Goal: Information Seeking & Learning: Compare options

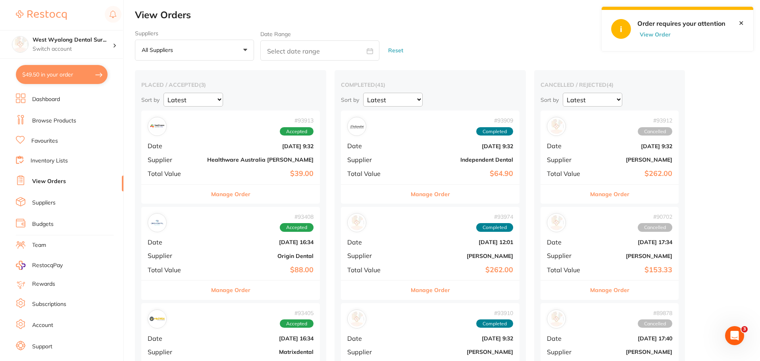
click at [661, 34] on button "View Order" at bounding box center [657, 34] width 40 height 7
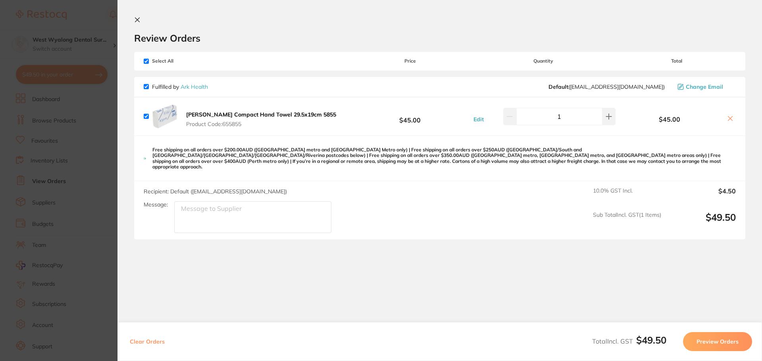
click at [138, 19] on icon at bounding box center [137, 20] width 4 height 4
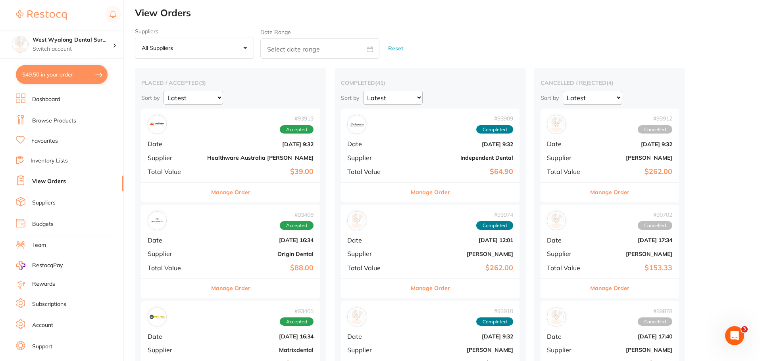
click at [50, 100] on link "Dashboard" at bounding box center [46, 100] width 28 height 8
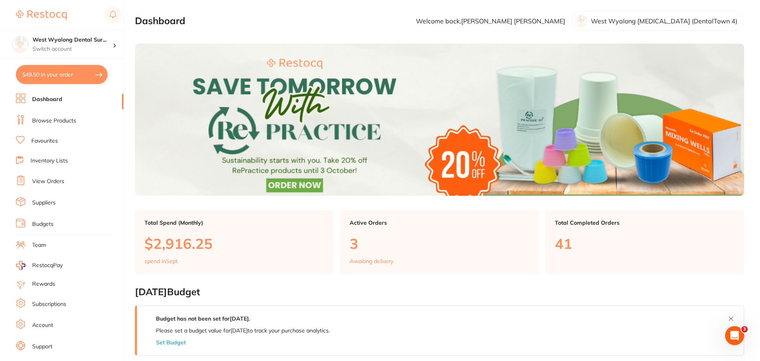
click at [63, 123] on link "Browse Products" at bounding box center [54, 121] width 44 height 8
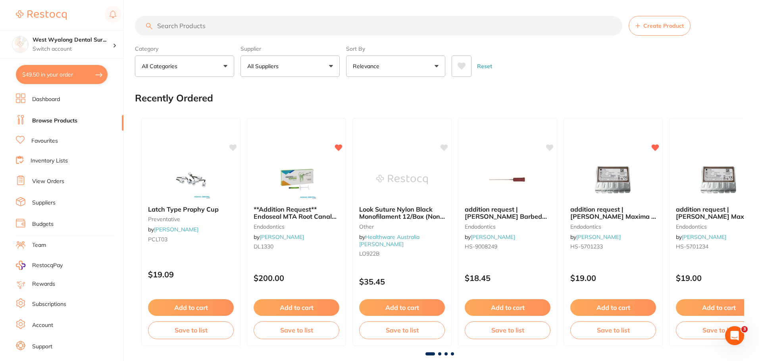
click at [200, 28] on input "search" at bounding box center [378, 26] width 487 height 20
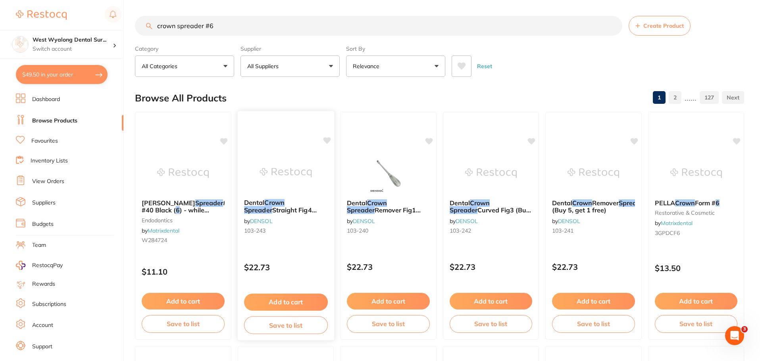
type input "crown spreader #6"
drag, startPoint x: 281, startPoint y: 208, endPoint x: 280, endPoint y: 224, distance: 16.3
click at [281, 208] on span "Straight Fig4 (Buy 5, get 1 free)" at bounding box center [280, 213] width 72 height 15
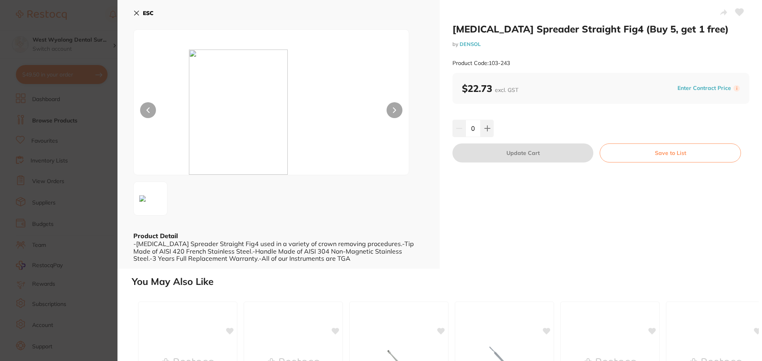
click at [135, 14] on icon at bounding box center [137, 13] width 4 height 4
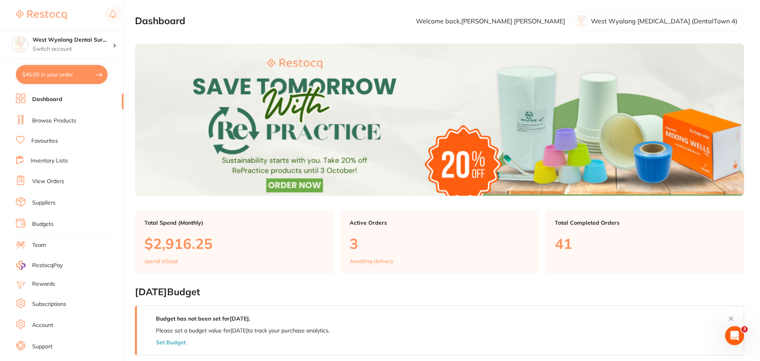
click at [60, 125] on link "Browse Products" at bounding box center [54, 121] width 44 height 8
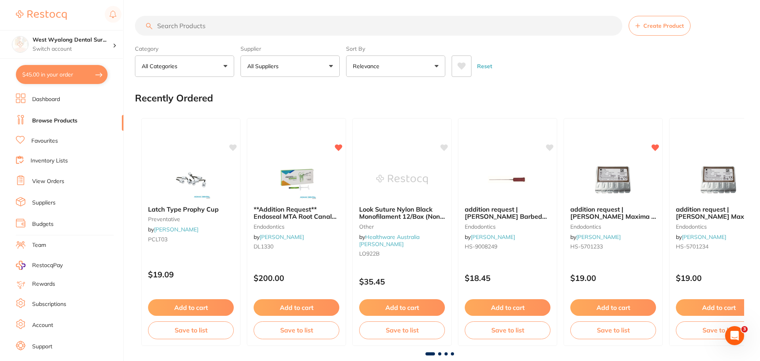
click at [158, 33] on input "search" at bounding box center [378, 26] width 487 height 20
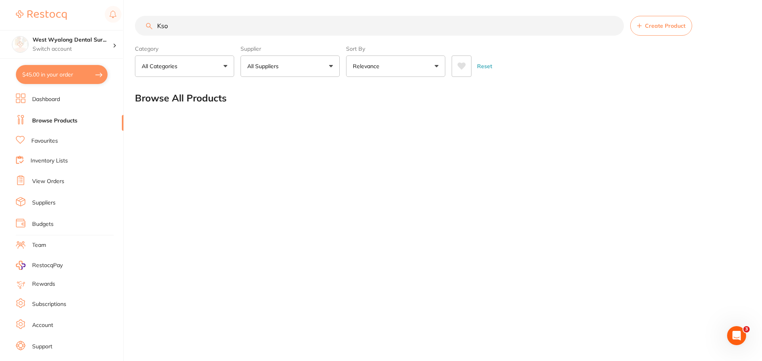
click at [186, 23] on input "Kso" at bounding box center [379, 26] width 489 height 20
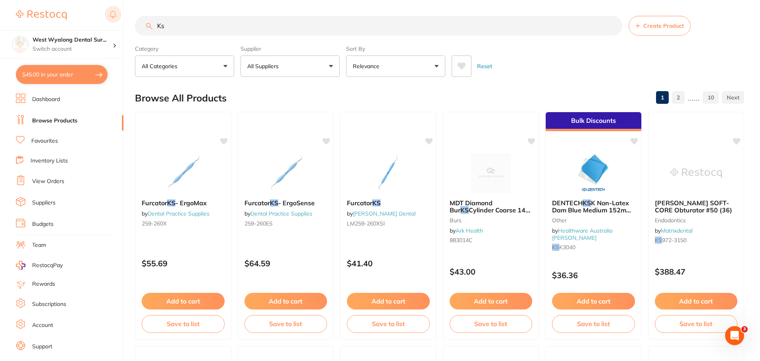
drag, startPoint x: 196, startPoint y: 27, endPoint x: 113, endPoint y: 18, distance: 83.0
click at [113, 18] on div "$45.00 West Wyalong Dental Sur... Switch account West Wyalong [MEDICAL_DATA] (D…" at bounding box center [380, 180] width 760 height 361
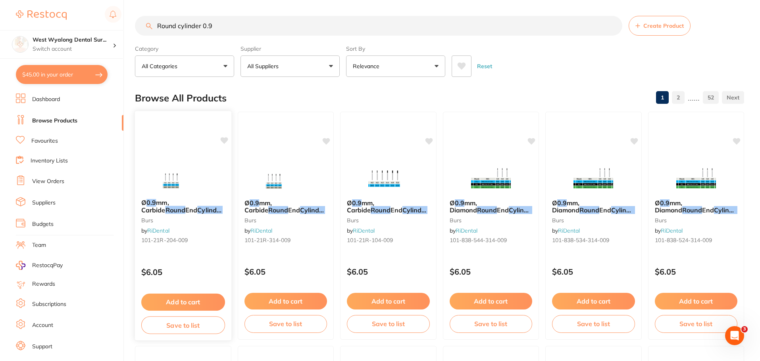
click at [178, 223] on small "burs" at bounding box center [183, 220] width 84 height 6
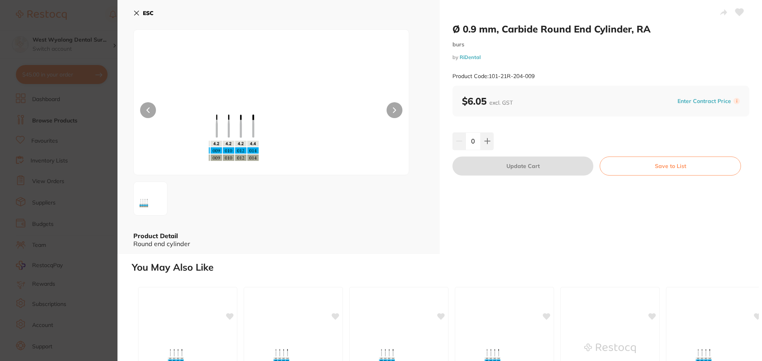
drag, startPoint x: 136, startPoint y: 13, endPoint x: 158, endPoint y: 151, distance: 139.4
click at [136, 13] on icon at bounding box center [137, 13] width 4 height 4
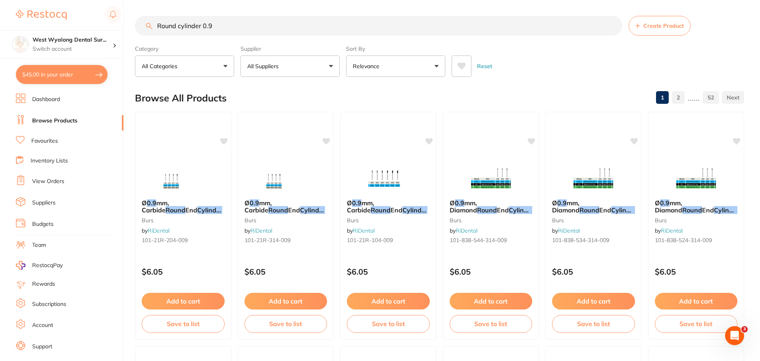
click at [221, 25] on input "Round cylinder 0.9" at bounding box center [378, 26] width 487 height 20
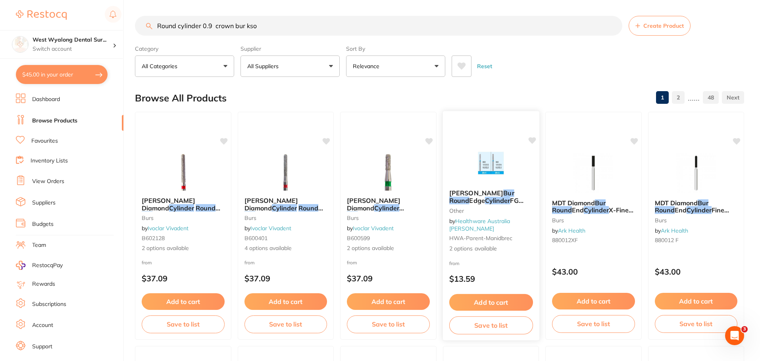
click at [483, 197] on span "[PERSON_NAME]" at bounding box center [476, 193] width 54 height 8
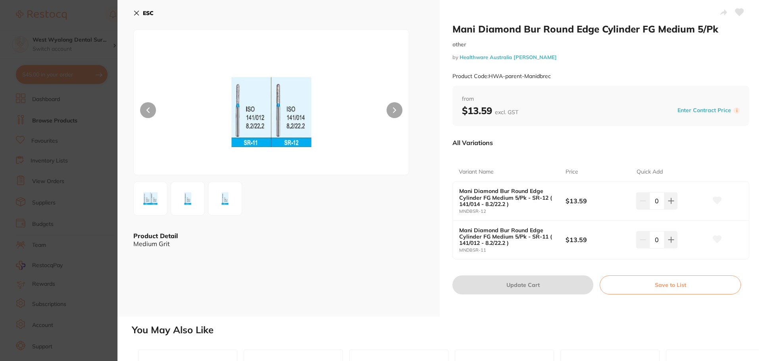
click at [135, 15] on icon at bounding box center [137, 13] width 4 height 4
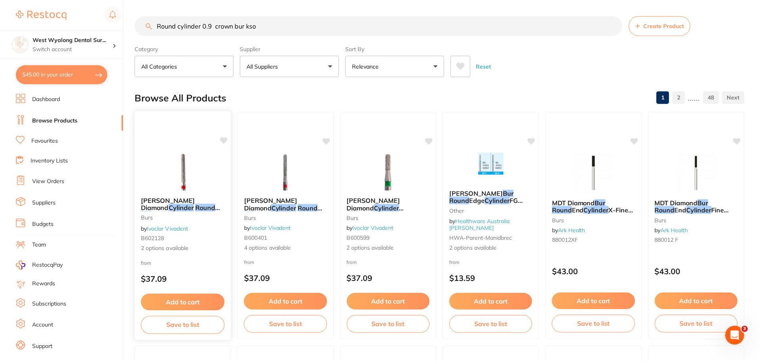
scroll to position [0, 0]
drag, startPoint x: 566, startPoint y: 206, endPoint x: 272, endPoint y: 273, distance: 301.5
click at [584, 206] on em "Cylinder" at bounding box center [596, 210] width 25 height 8
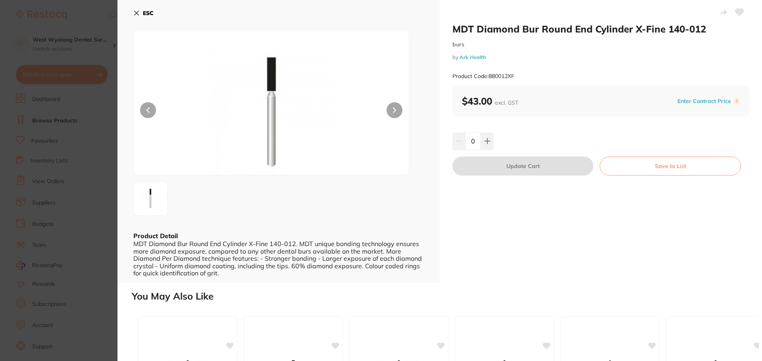
click at [133, 12] on div "ESC Product Detail MDT Diamond Bur Round End Cylinder X-Fine 140-012. MDT uniqu…" at bounding box center [278, 141] width 322 height 283
click at [139, 15] on icon at bounding box center [136, 13] width 6 height 6
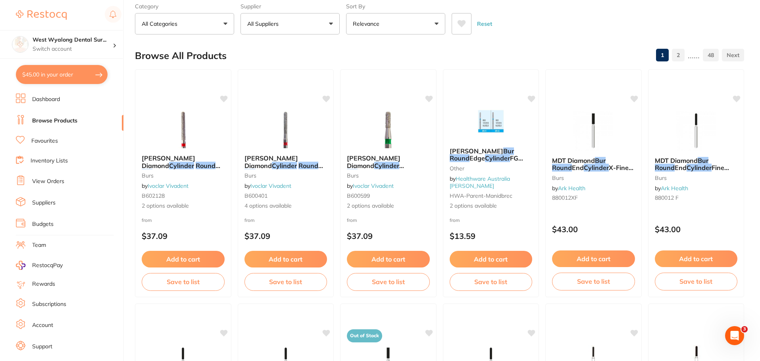
scroll to position [40, 0]
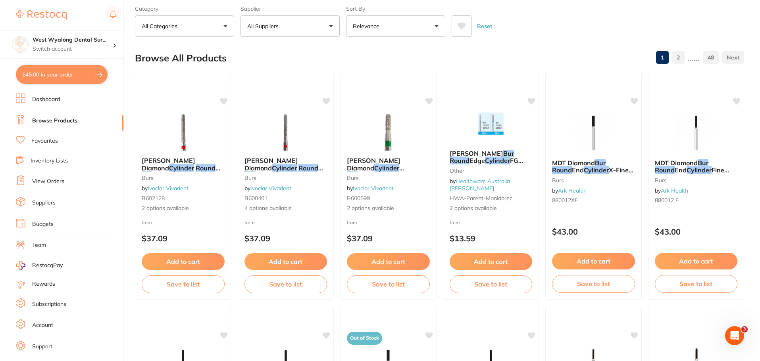
drag, startPoint x: 170, startPoint y: 164, endPoint x: 271, endPoint y: 306, distance: 173.6
click at [196, 164] on em "Round" at bounding box center [206, 168] width 20 height 8
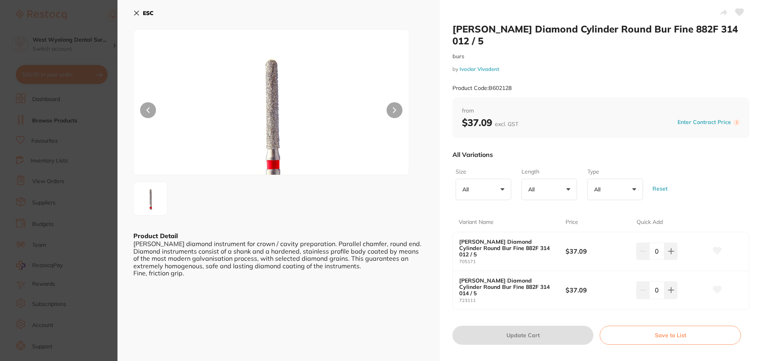
click at [135, 11] on icon at bounding box center [137, 13] width 4 height 4
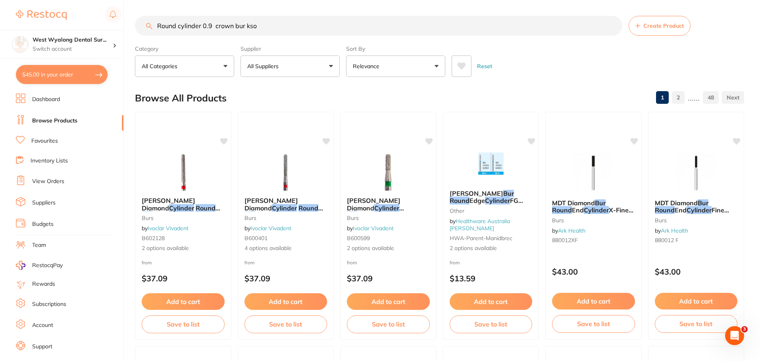
drag, startPoint x: 274, startPoint y: 22, endPoint x: 153, endPoint y: 22, distance: 120.6
click at [153, 22] on input "Round cylinder 0.9 crown bur kso" at bounding box center [378, 26] width 487 height 20
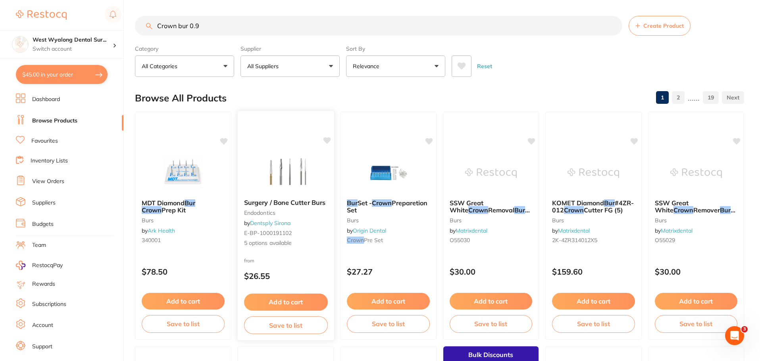
click at [275, 187] on img at bounding box center [286, 173] width 52 height 40
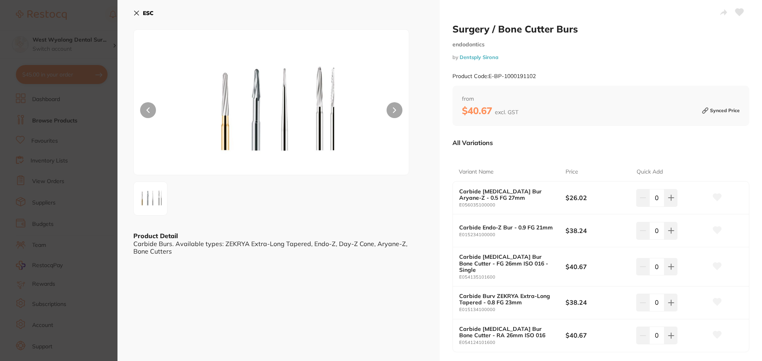
click at [138, 11] on icon at bounding box center [137, 13] width 4 height 4
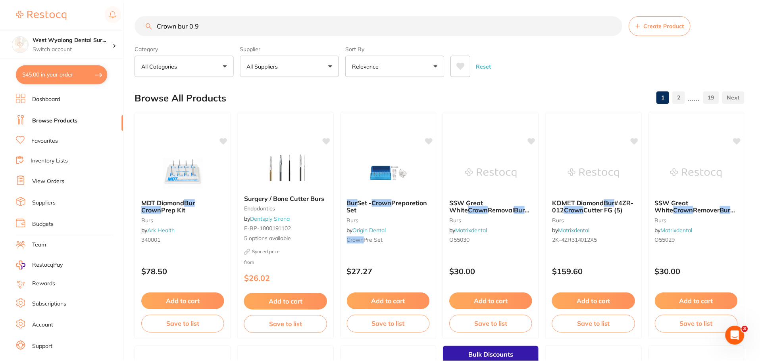
scroll to position [1, 0]
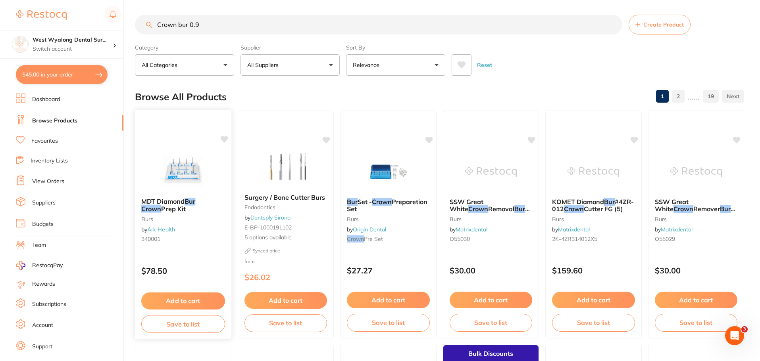
click at [181, 185] on img at bounding box center [183, 172] width 52 height 40
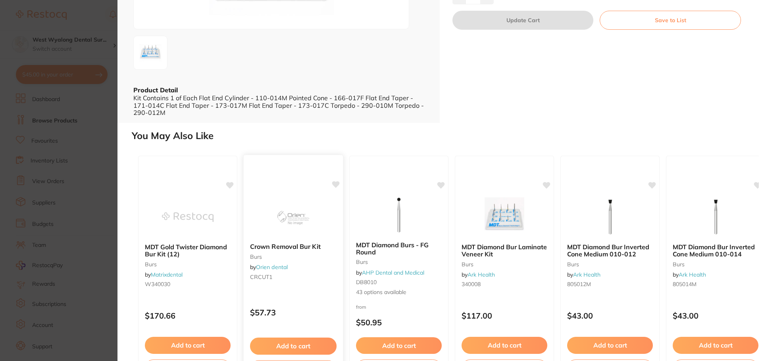
scroll to position [178, 0]
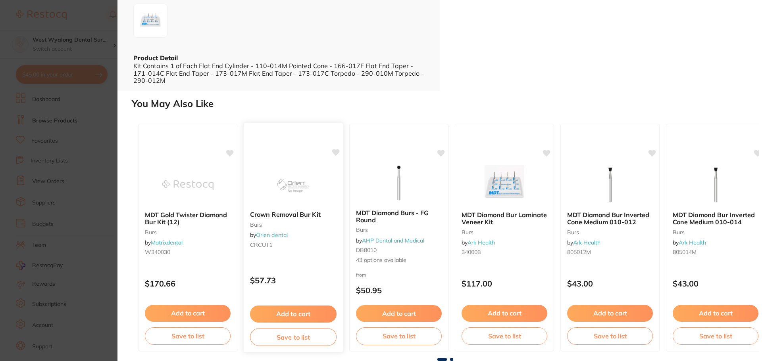
click at [294, 216] on b "Crown Removal Bur Kit" at bounding box center [293, 215] width 87 height 8
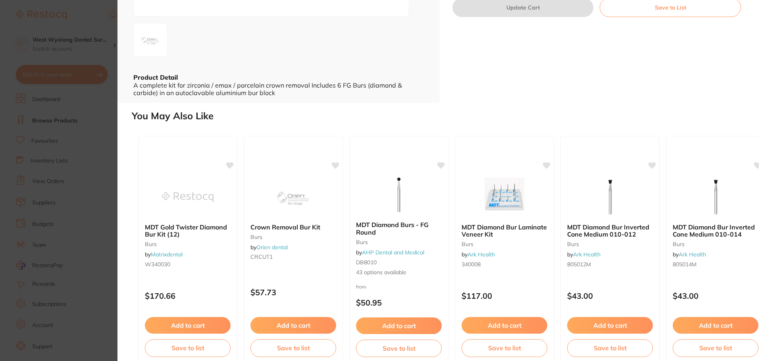
scroll to position [171, 0]
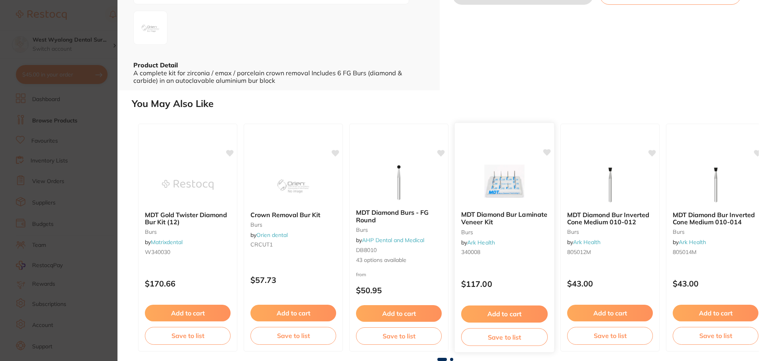
click at [498, 190] on img at bounding box center [504, 185] width 52 height 40
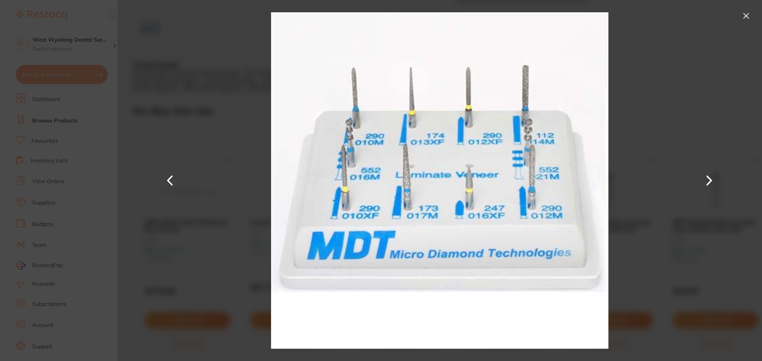
click at [168, 183] on button at bounding box center [170, 180] width 19 height 181
click at [171, 178] on button at bounding box center [170, 180] width 19 height 181
click at [742, 16] on button at bounding box center [746, 16] width 13 height 13
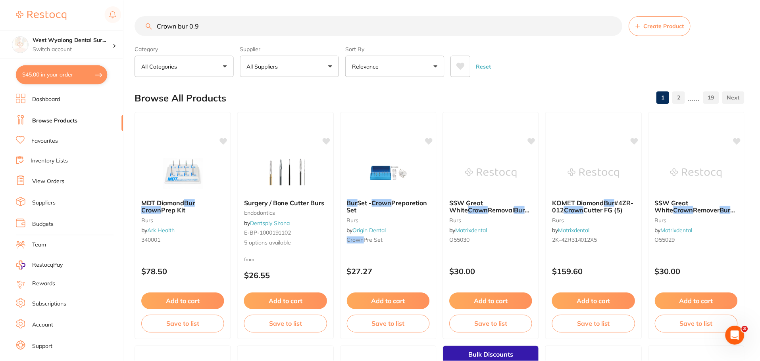
scroll to position [1, 0]
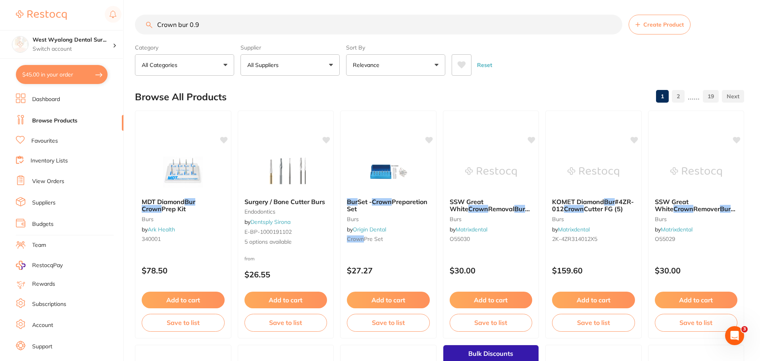
drag, startPoint x: 211, startPoint y: 28, endPoint x: 215, endPoint y: 25, distance: 5.3
click at [211, 28] on input "Crown bur 0.9" at bounding box center [378, 25] width 487 height 20
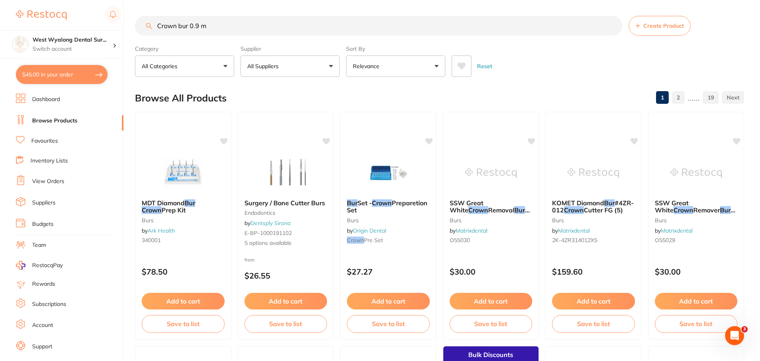
scroll to position [0, 0]
type input "Crown bur 0.9 mm"
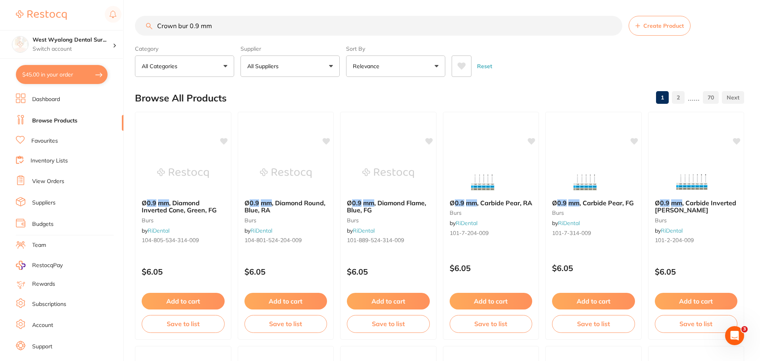
type input "Crown bur 0.9 mm"
click at [187, 214] on div "Ø 0.9 mm , Diamond Inverted Cone, Green, FG burs by RiDental 104-805-534-314-009" at bounding box center [183, 223] width 96 height 61
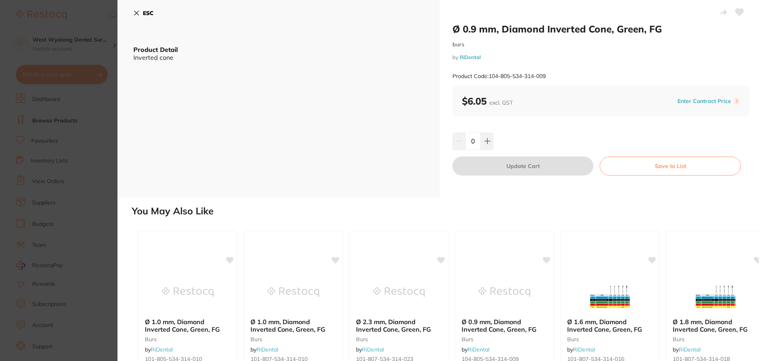
click at [131, 9] on div "ESC Product Detail Inverted cone" at bounding box center [278, 99] width 322 height 198
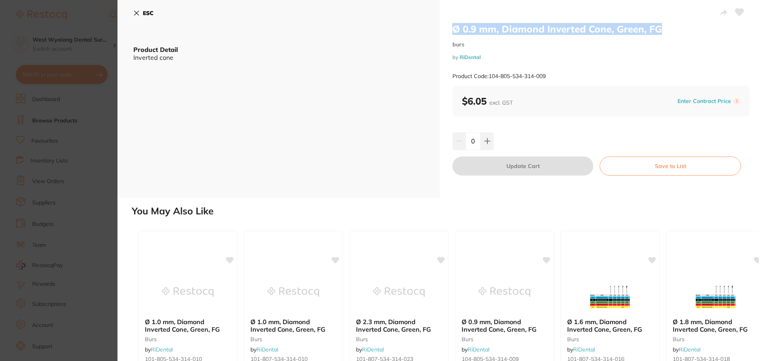
drag, startPoint x: 676, startPoint y: 28, endPoint x: 439, endPoint y: 34, distance: 236.6
click at [440, 34] on div "Ø 0.9 mm, Diamond Inverted Cone, Green, FG burs by RiDental Product Code: 104-8…" at bounding box center [601, 99] width 322 height 198
copy h2 "Ø 0.9 mm, Diamond Inverted Cone, Green, FG"
click at [136, 15] on icon at bounding box center [136, 13] width 6 height 6
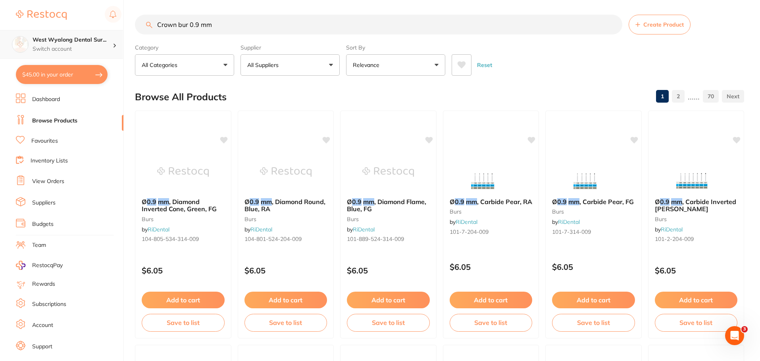
scroll to position [0, 0]
drag, startPoint x: 228, startPoint y: 23, endPoint x: 109, endPoint y: 31, distance: 119.3
click at [109, 31] on div "$45.00 West Wyalong Dental Sur... Switch account West Wyalong Dental Surgery (D…" at bounding box center [380, 179] width 760 height 361
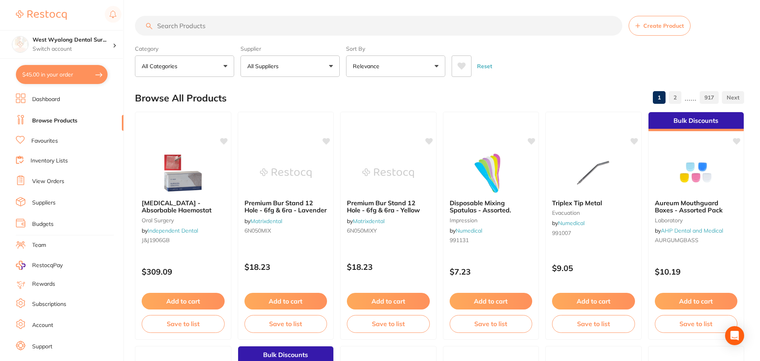
paste input "Compare Category: Burs & Diamonds / Diamond Burs / Sterile / Regular UNSPSC: 42…"
type input "Compare Category: Burs & Diamonds / Diamond Burs / Sterile / Regular UNSPSC: 42…"
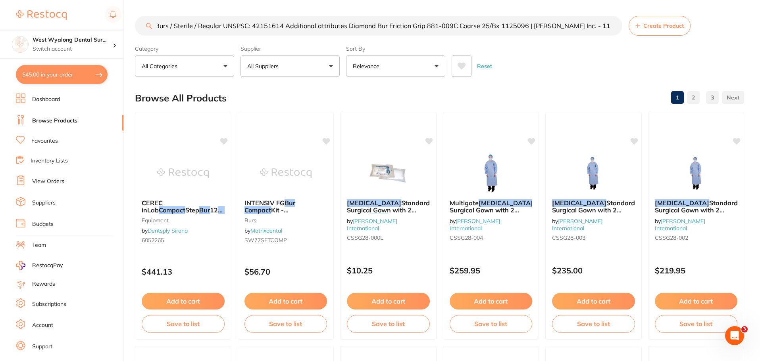
click at [613, 27] on input "Compare Category: Burs & Diamonds / Diamond Burs / Sterile / Regular UNSPSC: 42…" at bounding box center [378, 26] width 487 height 20
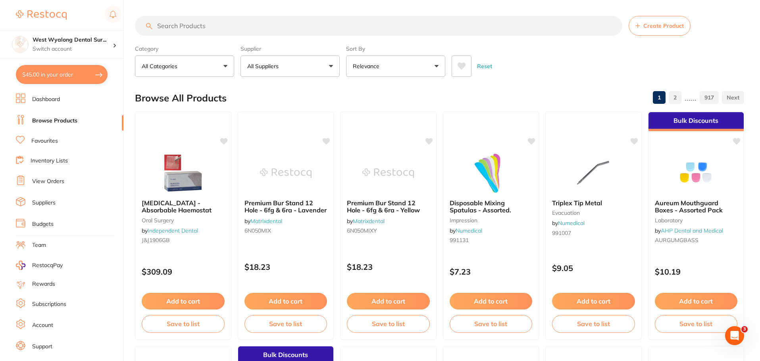
drag, startPoint x: 232, startPoint y: 15, endPoint x: 202, endPoint y: 23, distance: 30.8
paste input "Diamond Bur Friction Grip 881-009C Coarse 25/Bx"
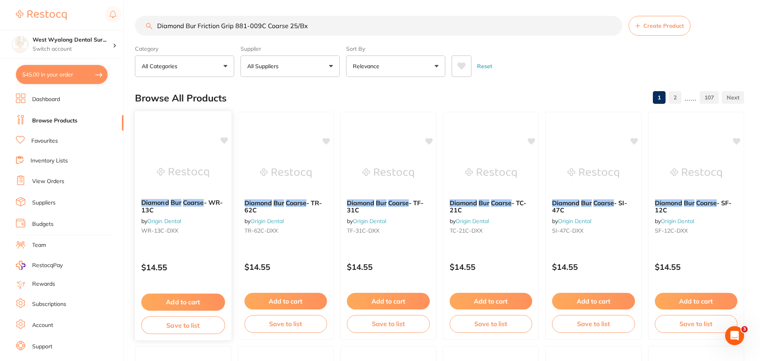
type input "Diamond Bur Friction Grip 881-009C Coarse 25/Bx"
click at [168, 163] on img at bounding box center [183, 173] width 52 height 40
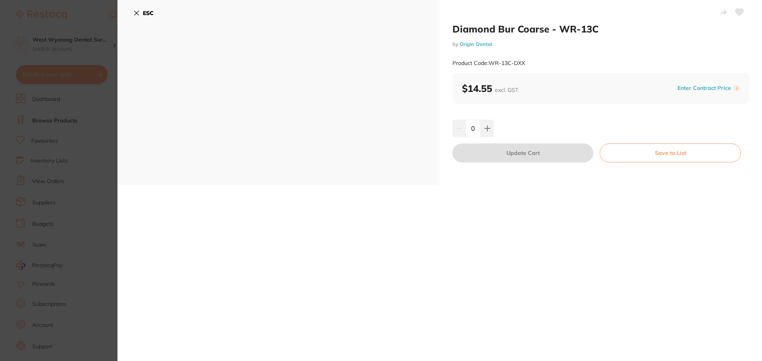
click at [135, 14] on icon at bounding box center [137, 13] width 4 height 4
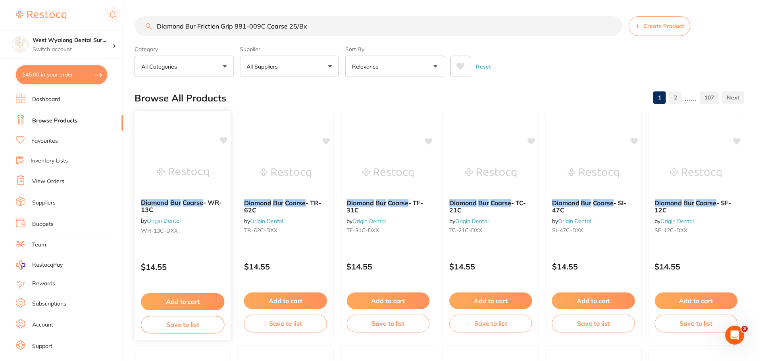
scroll to position [3, 0]
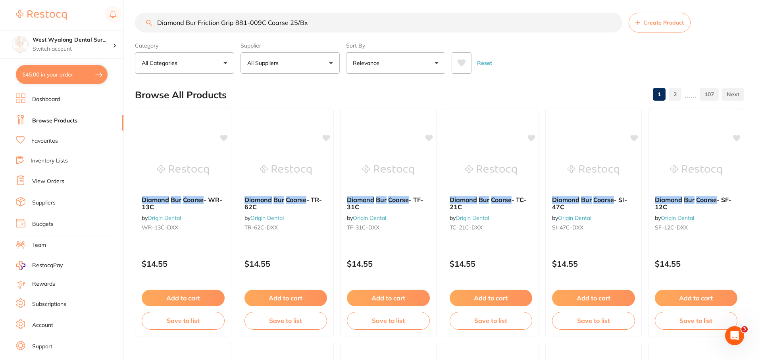
drag, startPoint x: 326, startPoint y: 25, endPoint x: 75, endPoint y: 23, distance: 251.2
click at [75, 23] on div "$45.00 West Wyalong Dental Sur... Switch account West Wyalong Dental Surgery (D…" at bounding box center [380, 177] width 760 height 361
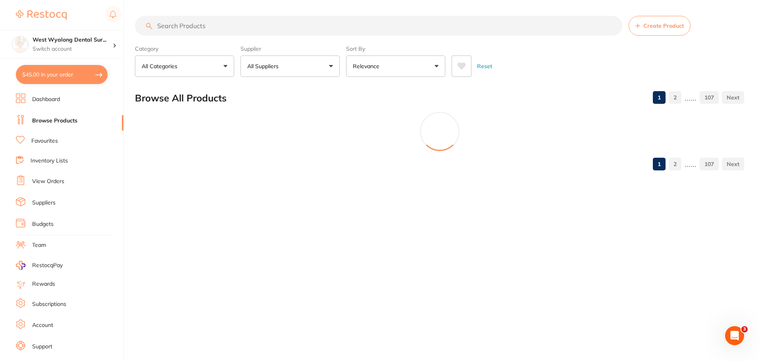
scroll to position [0, 0]
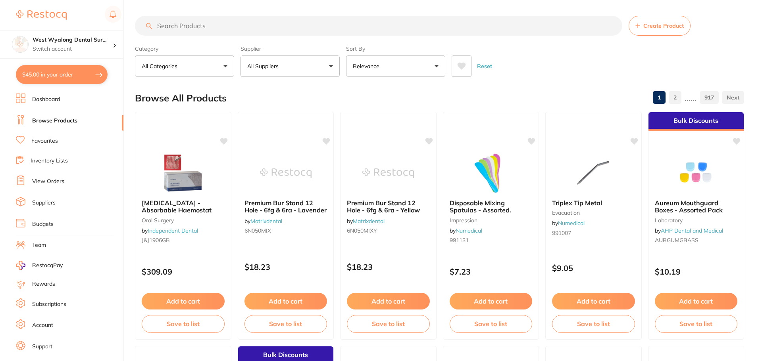
paste input "/ Maxima Diamond Bur Friction Grip Super Coarse 856-012SC 5/PK"
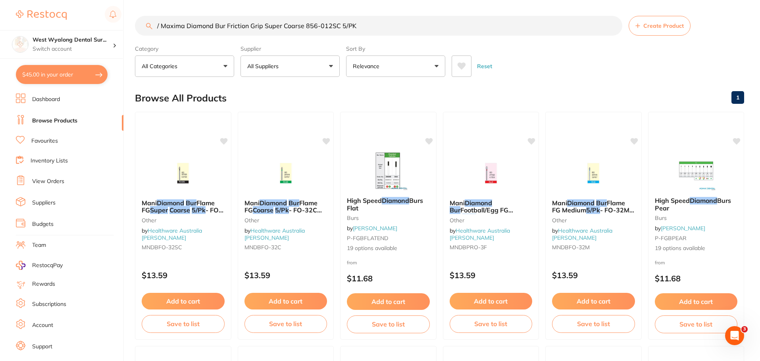
type input "/ Maxima Diamond Bur Friction Grip Super Coarse 856-012SC 5/PK"
click at [72, 144] on li "Favourites" at bounding box center [70, 141] width 108 height 10
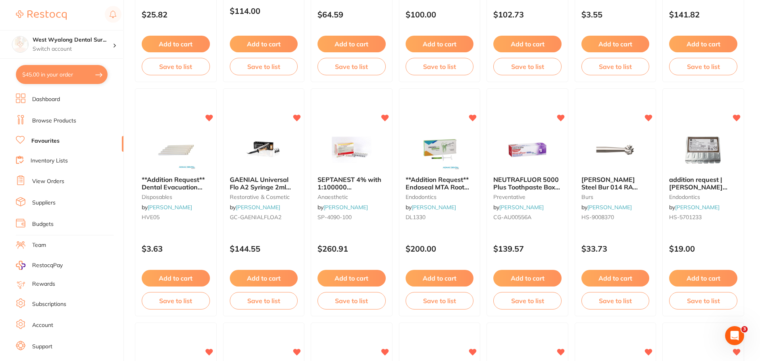
scroll to position [238, 0]
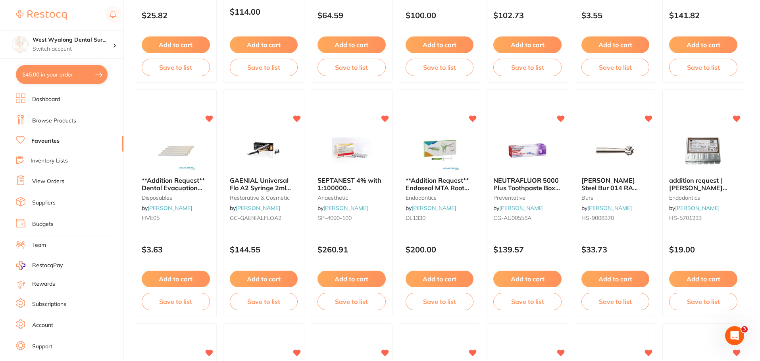
drag, startPoint x: 65, startPoint y: 95, endPoint x: 92, endPoint y: 108, distance: 30.7
click at [65, 95] on li "Dashboard" at bounding box center [70, 100] width 108 height 12
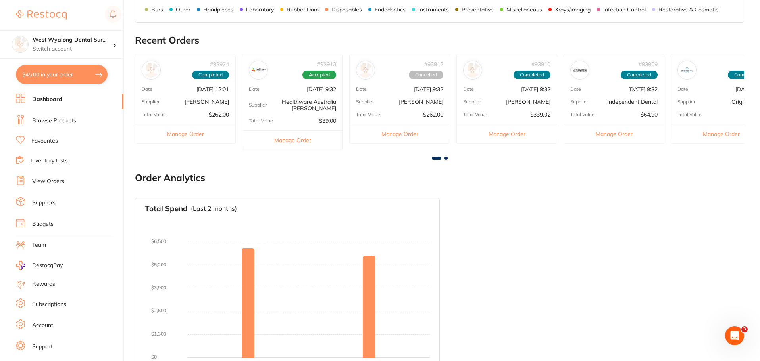
scroll to position [427, 0]
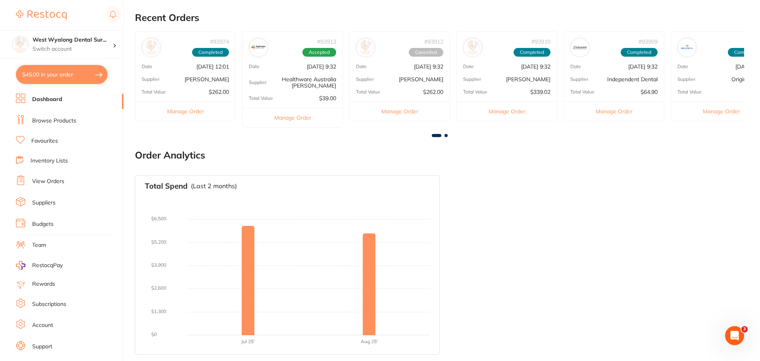
click at [75, 122] on link "Browse Products" at bounding box center [54, 121] width 44 height 8
